Goal: Task Accomplishment & Management: Manage account settings

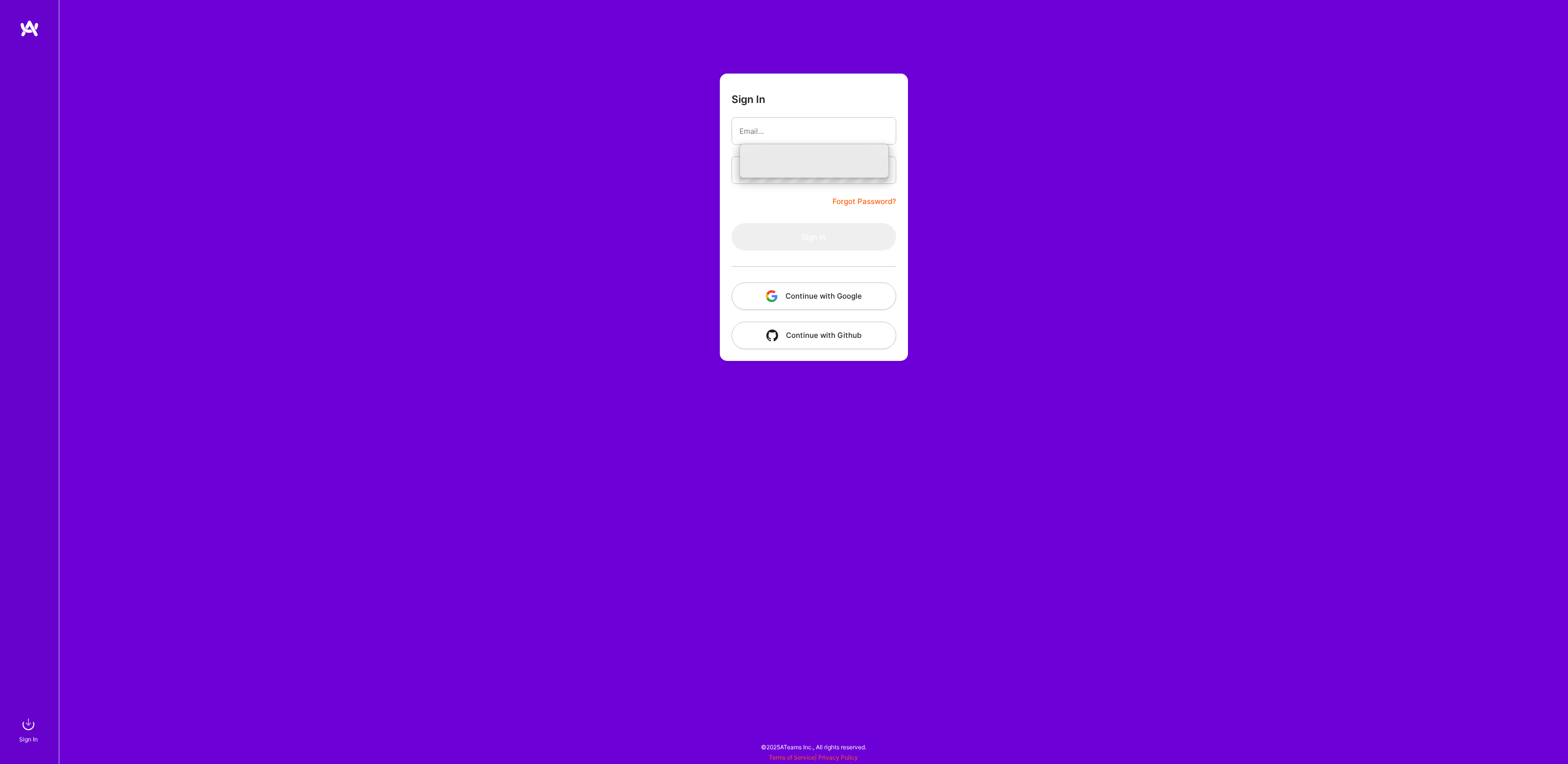
click at [771, 301] on img "button" at bounding box center [772, 296] width 11 height 11
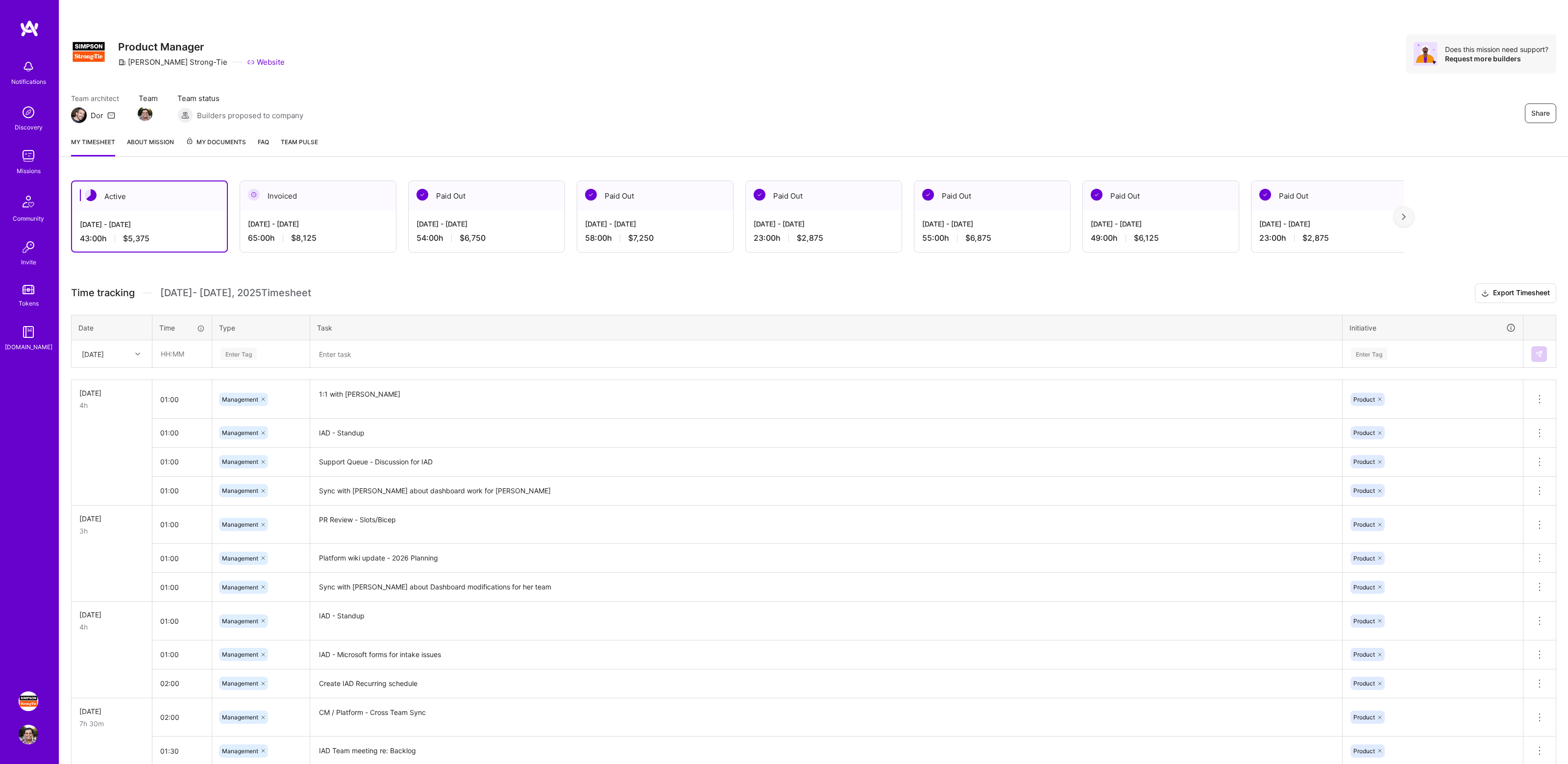
click at [550, 285] on h3 "Time tracking [DATE] - [DATE] Timesheet Export Timesheet" at bounding box center [813, 293] width 1485 height 20
click at [185, 351] on input "text" at bounding box center [181, 354] width 58 height 26
type input "01:00"
type input "manage"
click at [229, 384] on span "Management" at bounding box center [240, 386] width 46 height 13
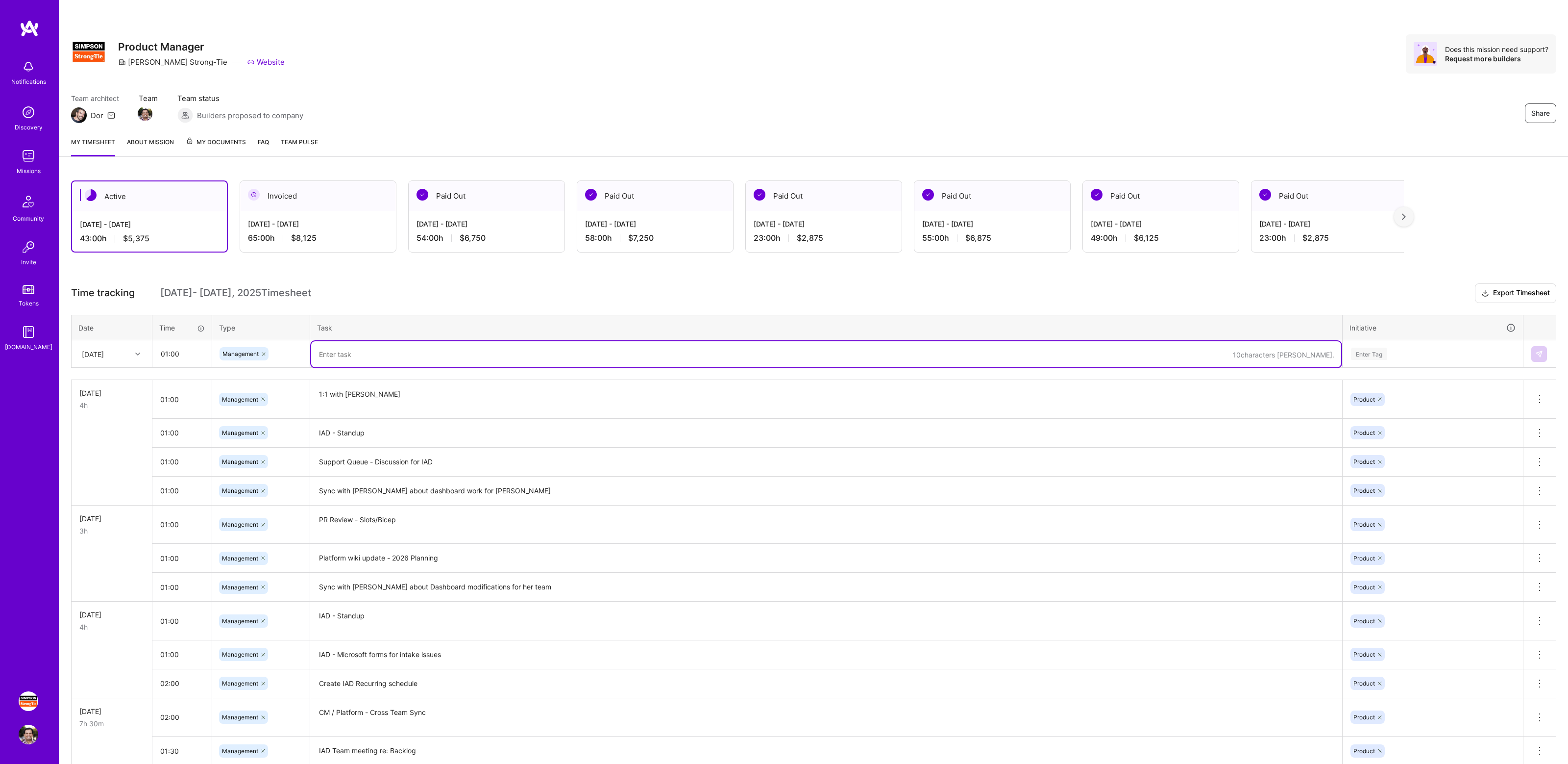
click at [354, 346] on textarea at bounding box center [826, 355] width 1030 height 26
type textarea "CAC - Service onboarding to IAD platform - discussion"
click at [1414, 360] on div "Enter Tag" at bounding box center [1432, 354] width 180 height 25
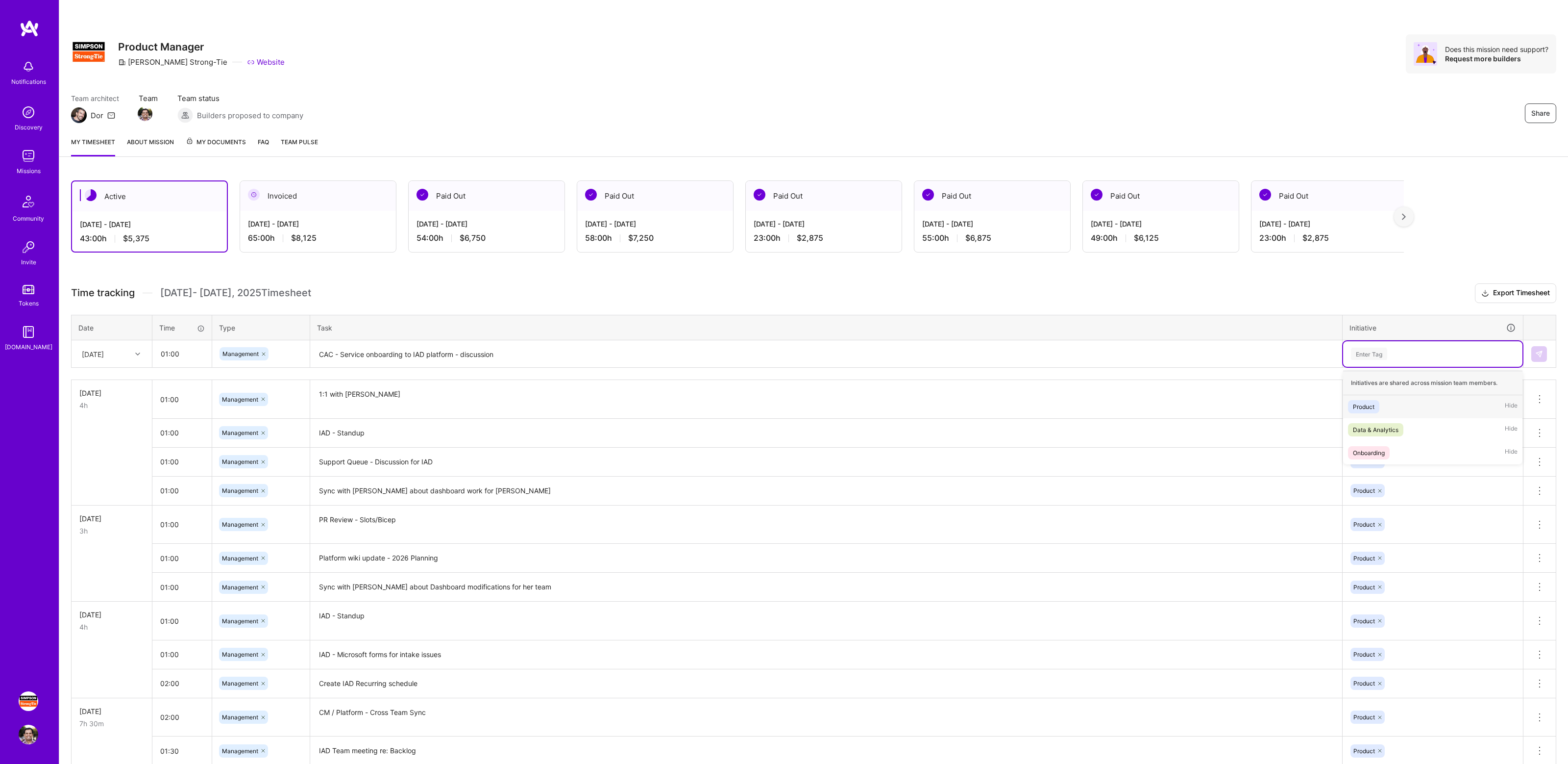
click at [1392, 406] on div "Product Hide" at bounding box center [1432, 407] width 180 height 23
click at [1536, 352] on img at bounding box center [1539, 354] width 8 height 8
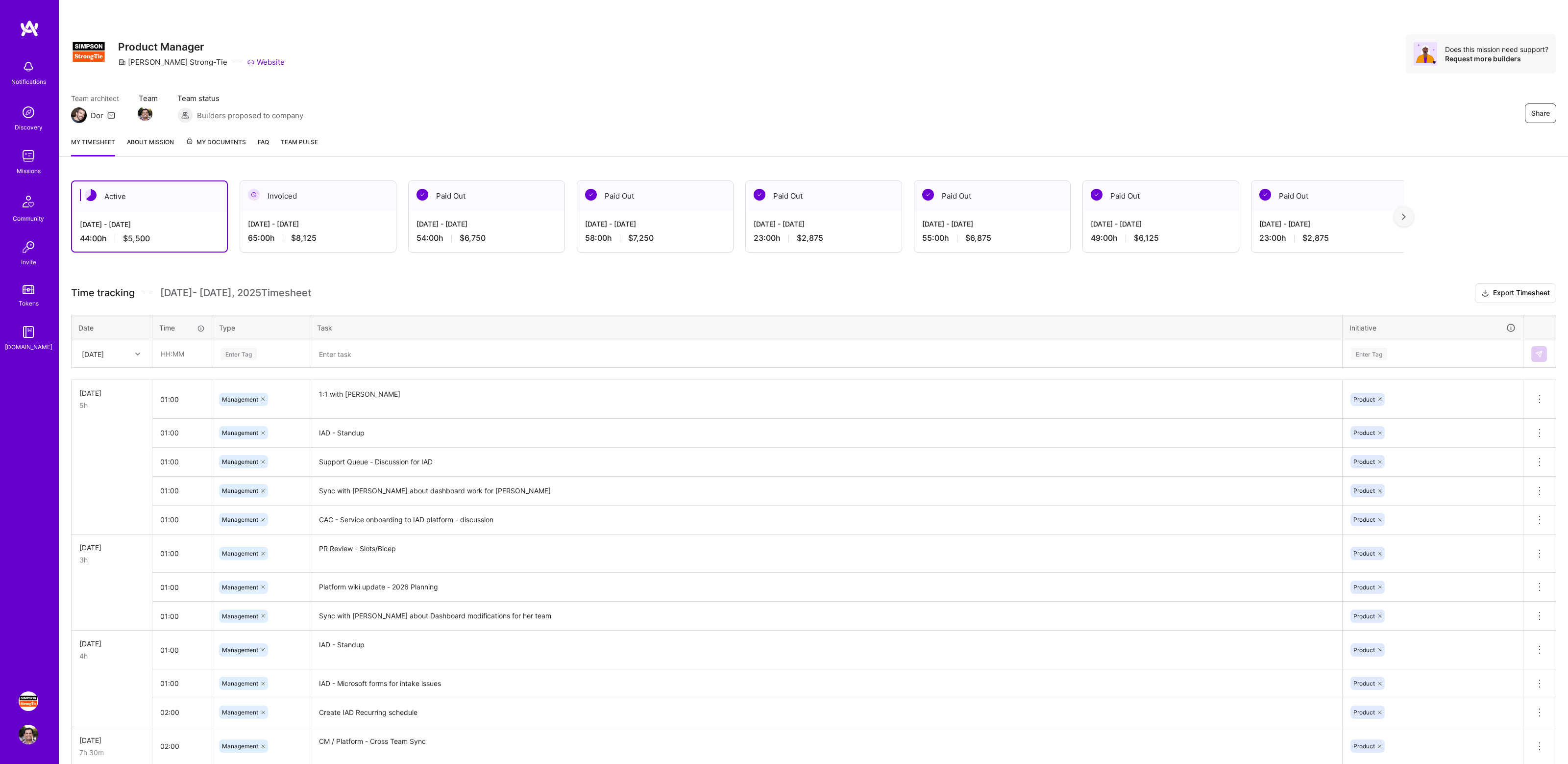
click at [421, 278] on div "Active [DATE] - [DATE] 44:00 h $5,500 Invoiced [DATE] - [DATE] 65:00 h $8,125 P…" at bounding box center [813, 764] width 1508 height 1191
click at [192, 357] on input "text" at bounding box center [181, 354] width 58 height 26
type input "01:00"
type input "manage"
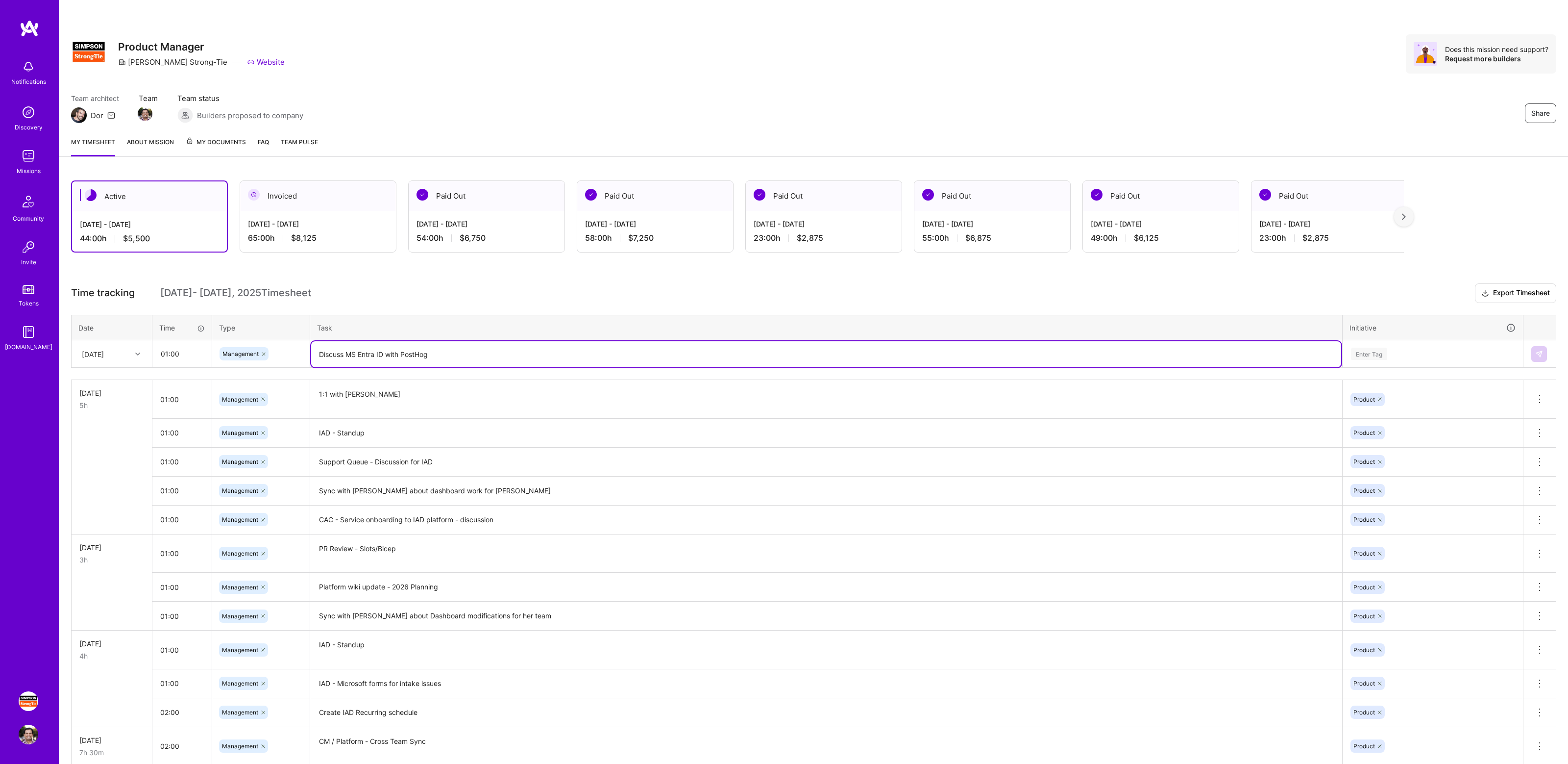
type textarea "Discuss MS Entra ID with PostHog"
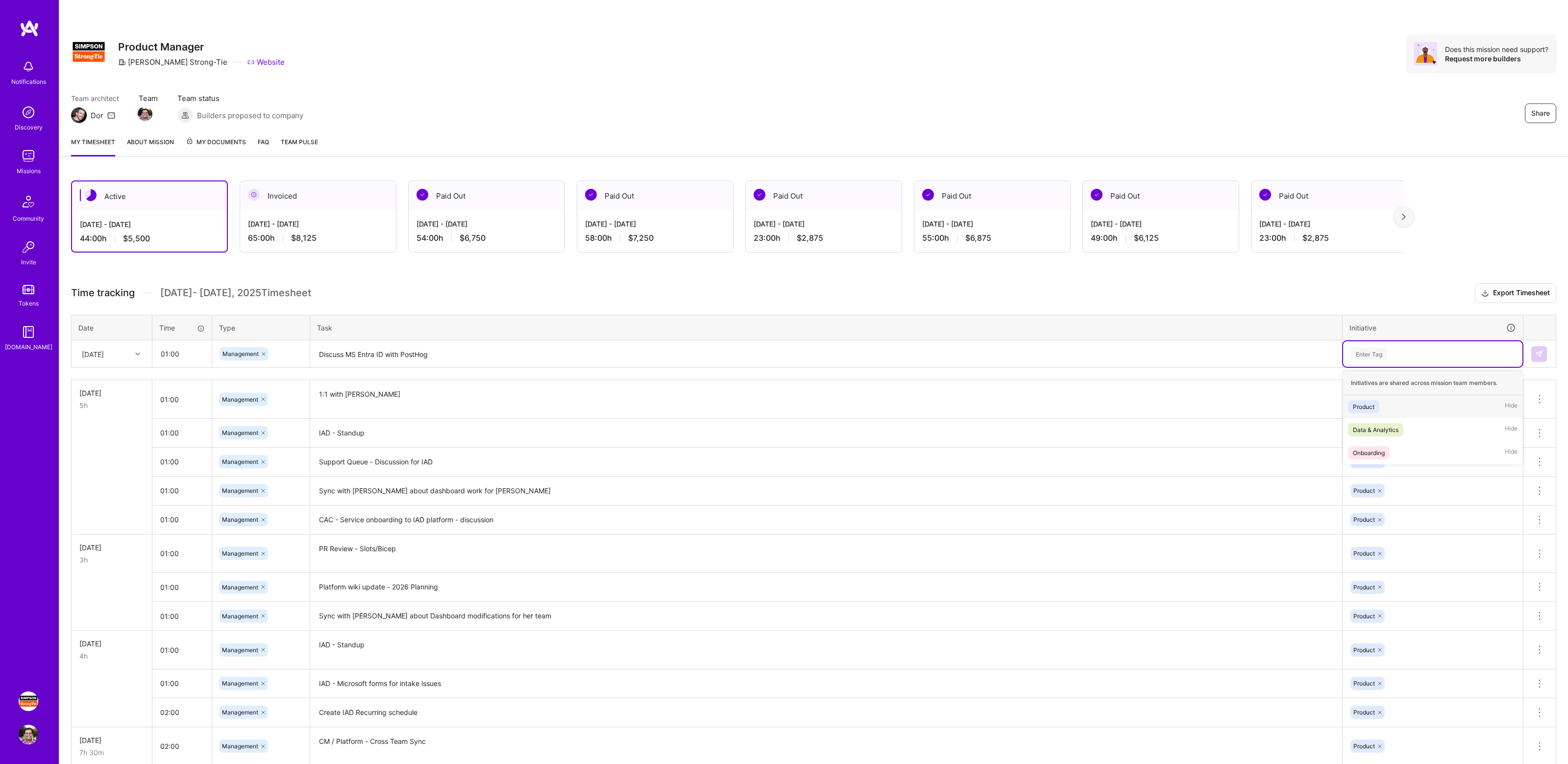
click at [1400, 355] on div "Enter Tag" at bounding box center [1432, 353] width 166 height 12
click at [1379, 405] on div "Product Hide" at bounding box center [1432, 407] width 180 height 23
click at [1541, 350] on img at bounding box center [1539, 354] width 8 height 8
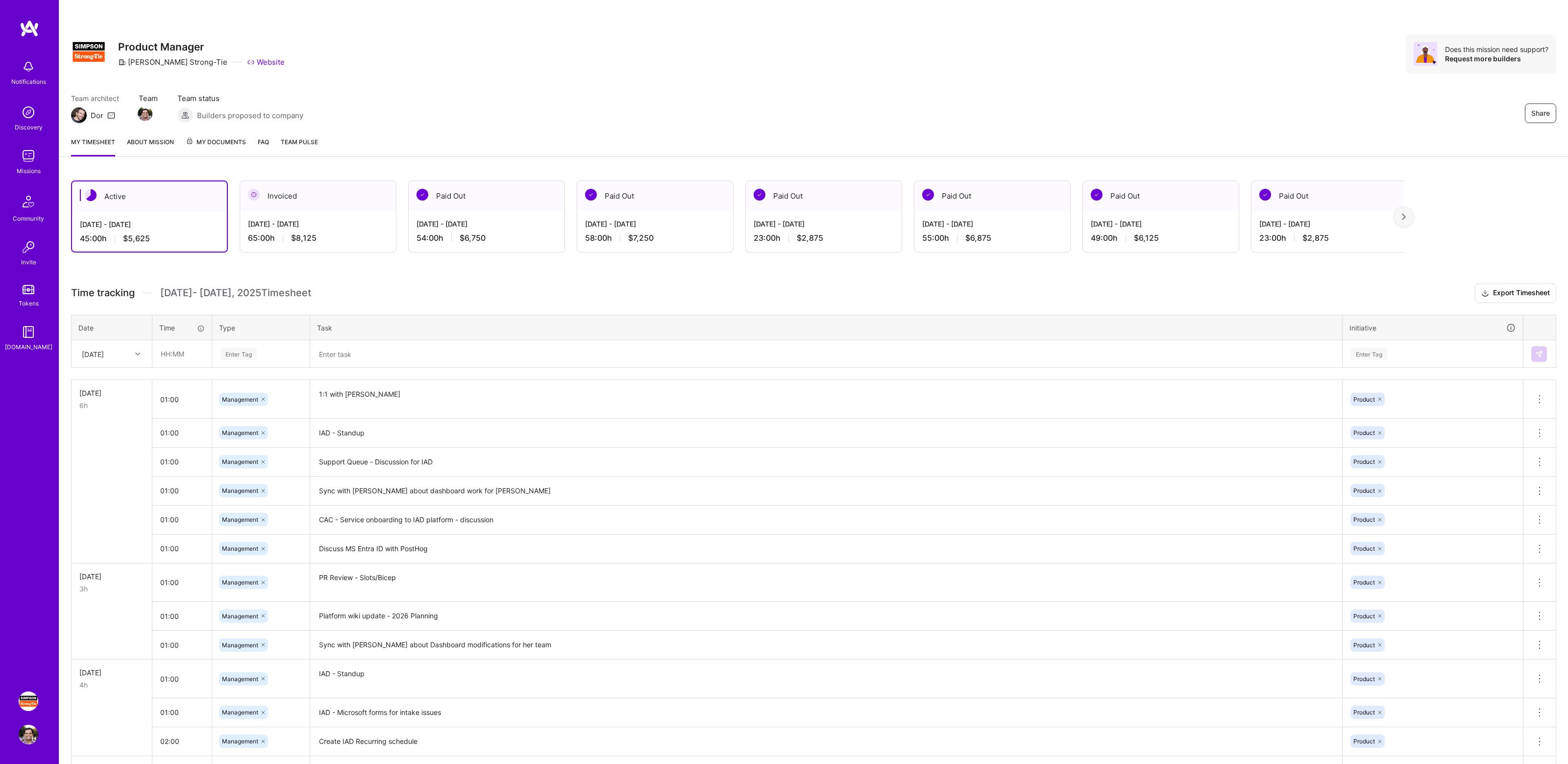
click at [548, 287] on h3 "Time tracking [DATE] - [DATE] Timesheet Export Timesheet" at bounding box center [813, 293] width 1485 height 20
click at [514, 277] on div "Active [DATE] - [DATE] 45:00 h $5,625 Invoiced [DATE] - [DATE] 65:00 h $8,125 P…" at bounding box center [813, 779] width 1508 height 1221
